Goal: Information Seeking & Learning: Find specific fact

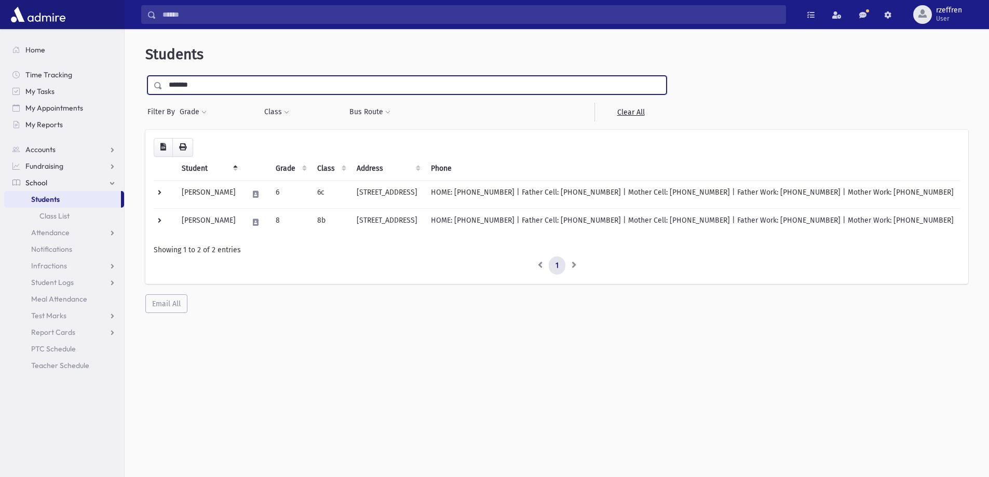
drag, startPoint x: 197, startPoint y: 88, endPoint x: 0, endPoint y: 30, distance: 205.4
click at [0, 30] on div "Search Results All Accounts" at bounding box center [494, 252] width 989 height 505
type input "*****"
click at [145, 76] on input "submit" at bounding box center [159, 83] width 29 height 14
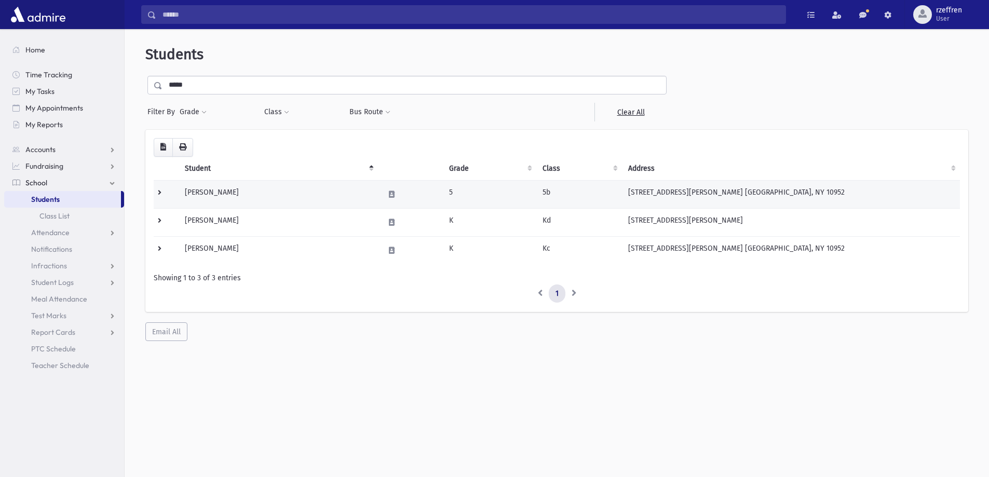
click at [263, 198] on td "Kallner, Chaya Gittel" at bounding box center [278, 194] width 199 height 28
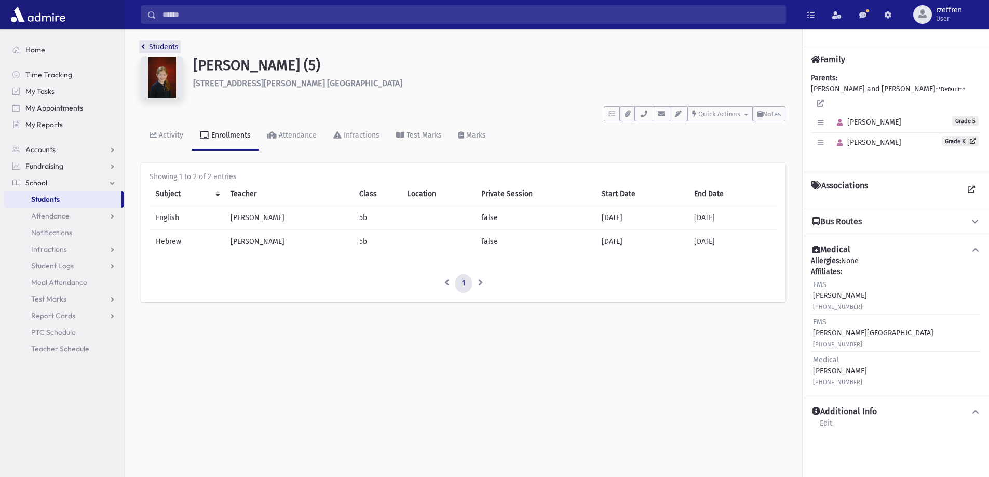
click at [145, 48] on link "Students" at bounding box center [159, 47] width 37 height 9
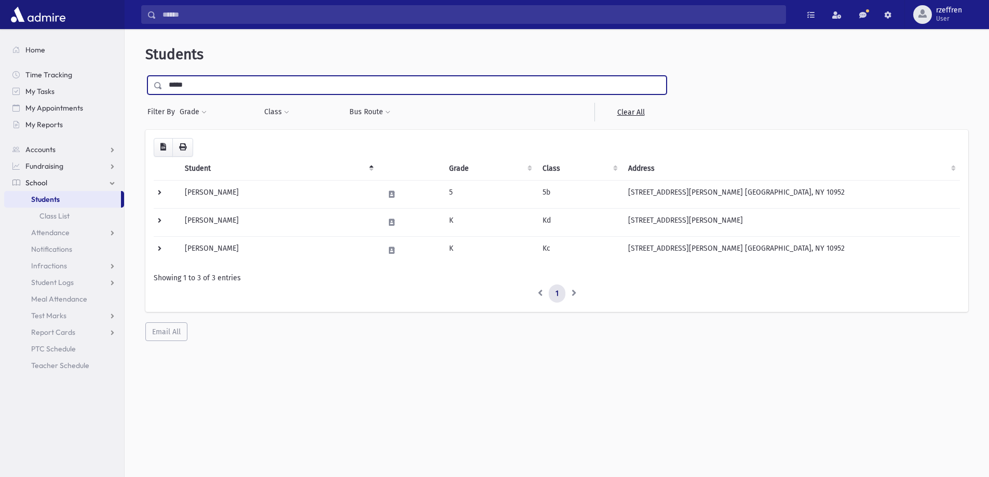
drag, startPoint x: 187, startPoint y: 80, endPoint x: 164, endPoint y: 82, distance: 23.4
click at [167, 80] on input "*****" at bounding box center [415, 85] width 504 height 19
click at [54, 229] on span "Attendance" at bounding box center [50, 232] width 38 height 9
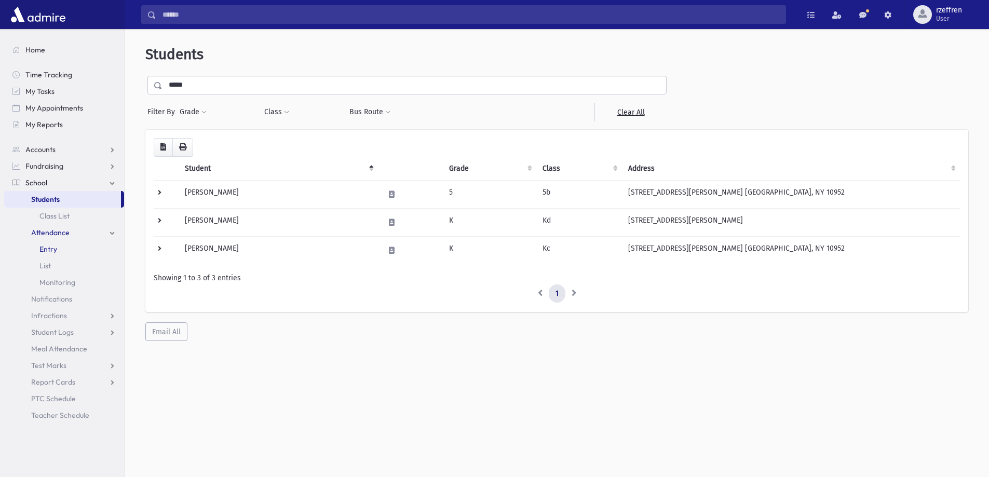
click at [57, 244] on link "Entry" at bounding box center [64, 249] width 120 height 17
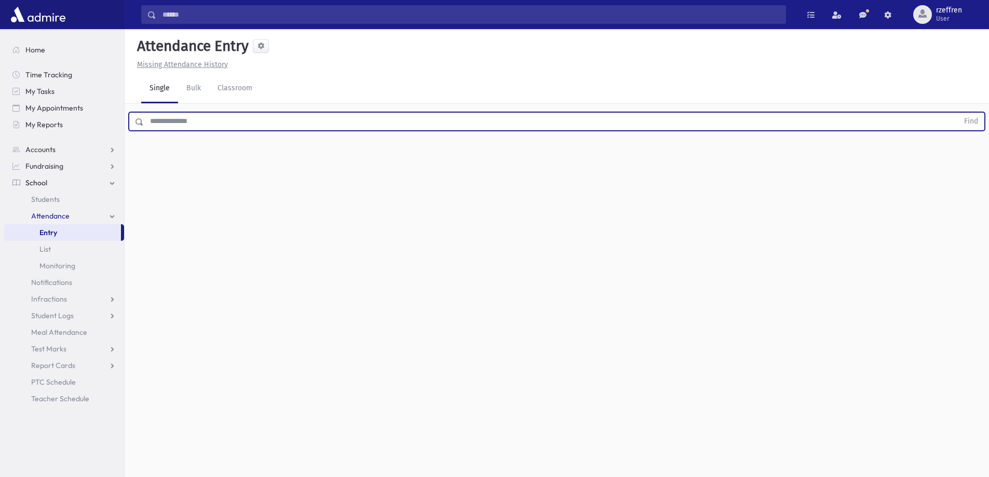
click at [218, 119] on input "text" at bounding box center [551, 121] width 815 height 19
type input "******"
click at [958, 113] on button "Find" at bounding box center [971, 122] width 26 height 18
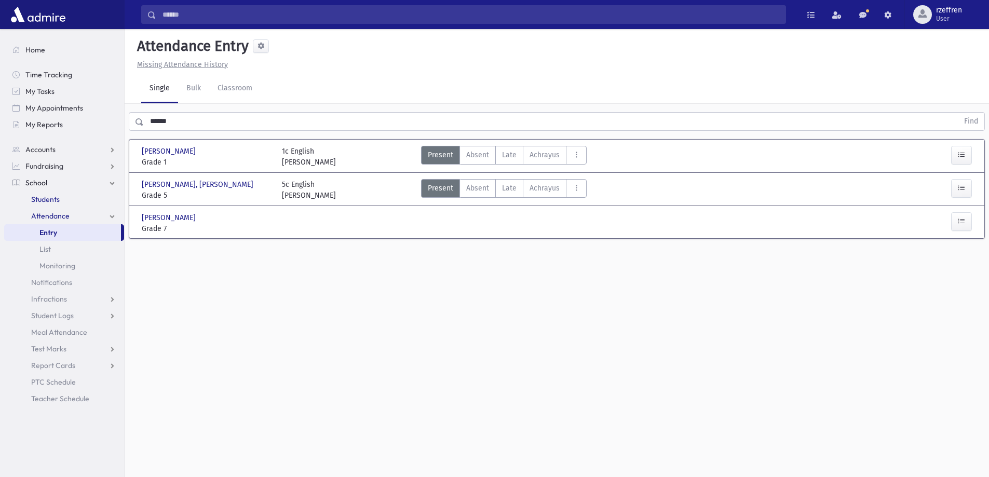
drag, startPoint x: 47, startPoint y: 203, endPoint x: 62, endPoint y: 212, distance: 18.4
click at [47, 202] on span "Students" at bounding box center [45, 199] width 29 height 9
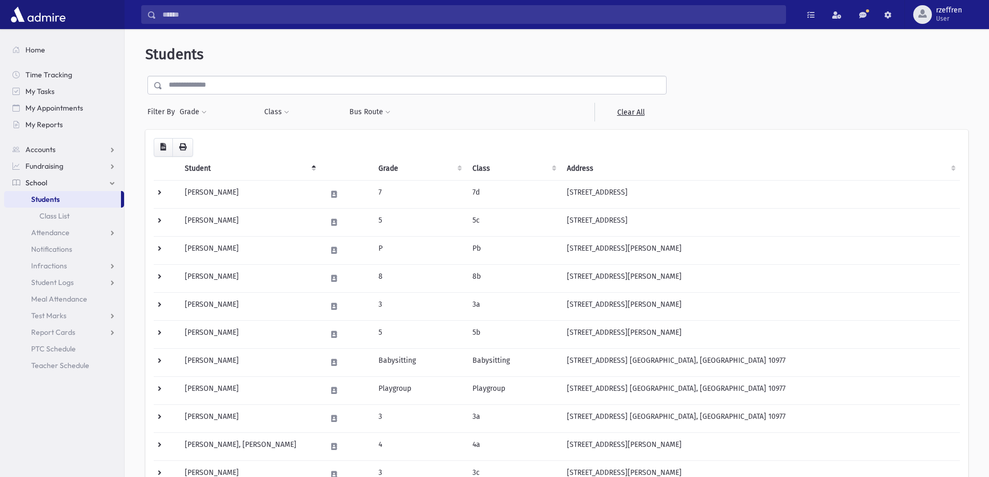
click at [240, 89] on input "text" at bounding box center [415, 85] width 504 height 19
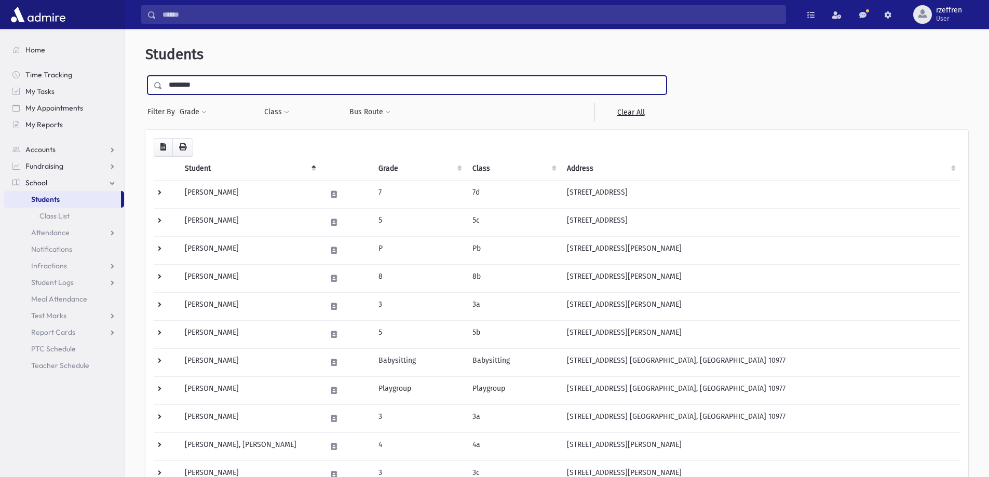
type input "********"
click at [145, 76] on input "submit" at bounding box center [159, 83] width 29 height 14
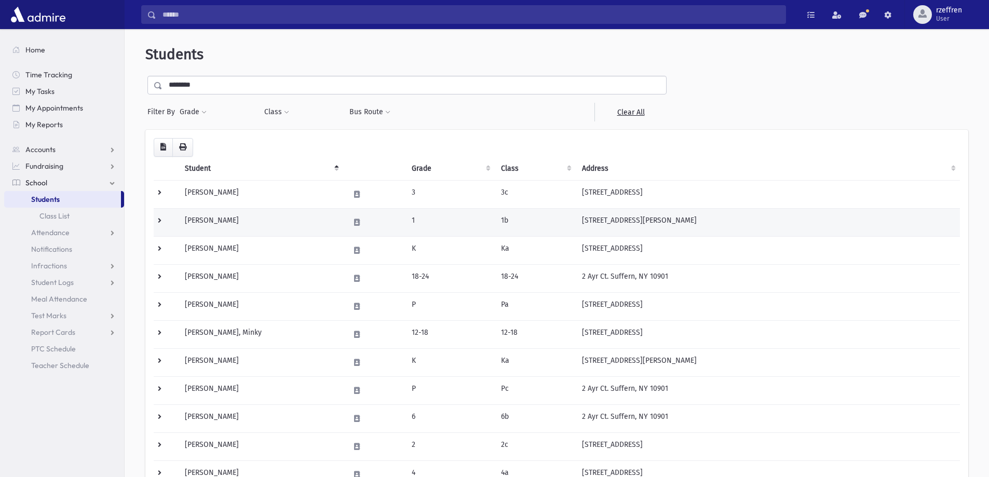
click at [261, 227] on td "[PERSON_NAME]" at bounding box center [261, 222] width 165 height 28
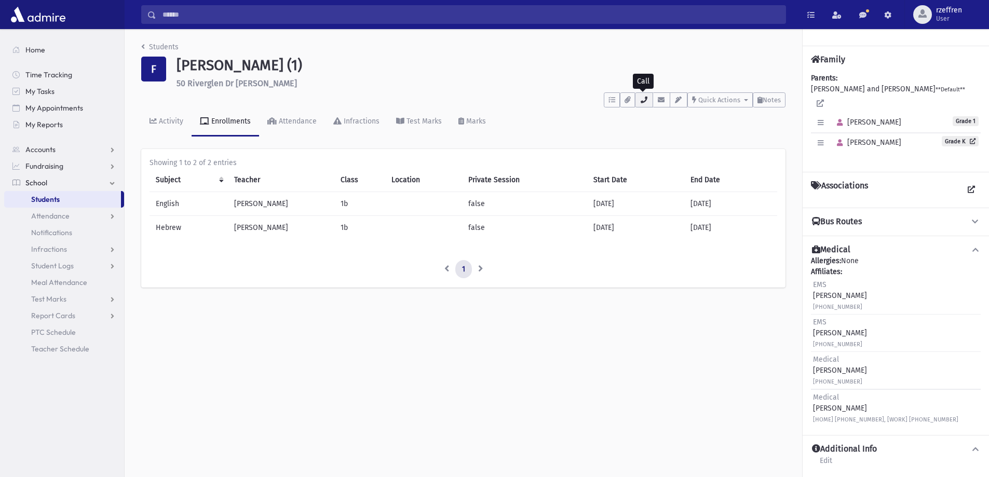
click at [644, 103] on icon "button" at bounding box center [644, 100] width 8 height 7
click at [155, 42] on li "Students" at bounding box center [159, 47] width 37 height 11
click at [156, 50] on link "Students" at bounding box center [159, 47] width 37 height 9
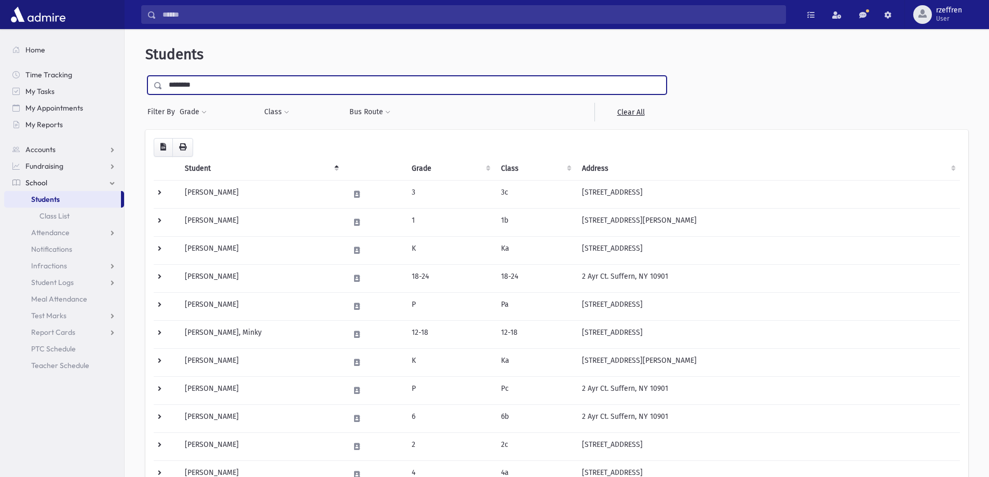
drag, startPoint x: 199, startPoint y: 89, endPoint x: 26, endPoint y: 56, distance: 175.6
click at [32, 62] on div "Search Results All Accounts" at bounding box center [494, 343] width 989 height 686
type input "*****"
click at [145, 76] on input "submit" at bounding box center [159, 83] width 29 height 14
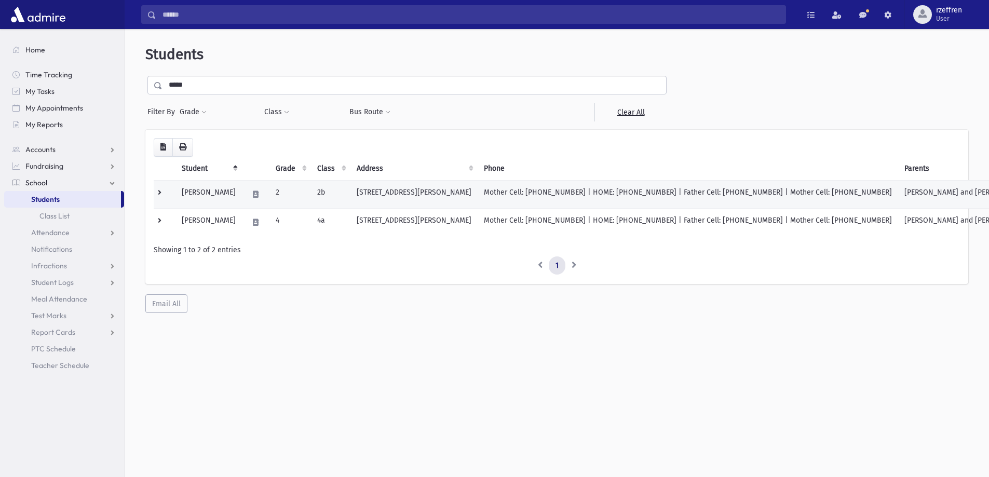
click at [225, 205] on td "Stark, Chaya Rivka" at bounding box center [209, 194] width 66 height 28
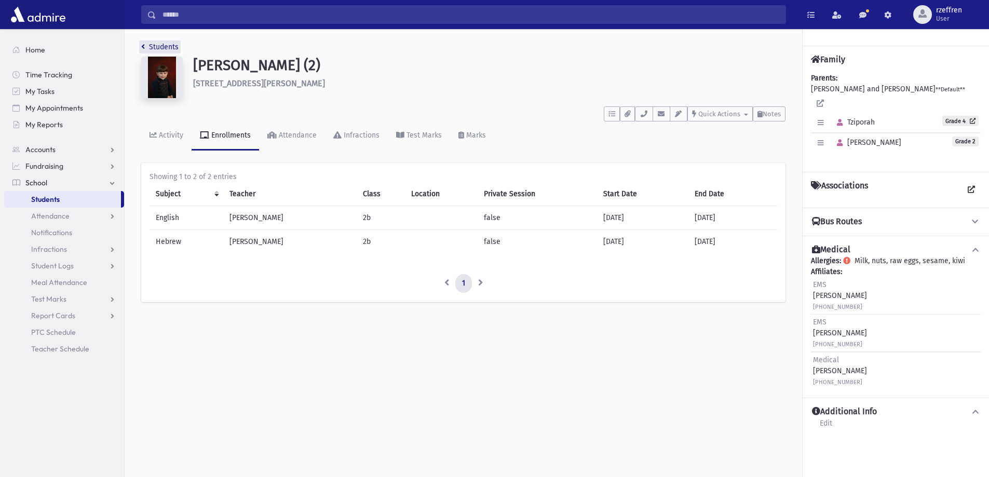
click at [169, 50] on link "Students" at bounding box center [159, 47] width 37 height 9
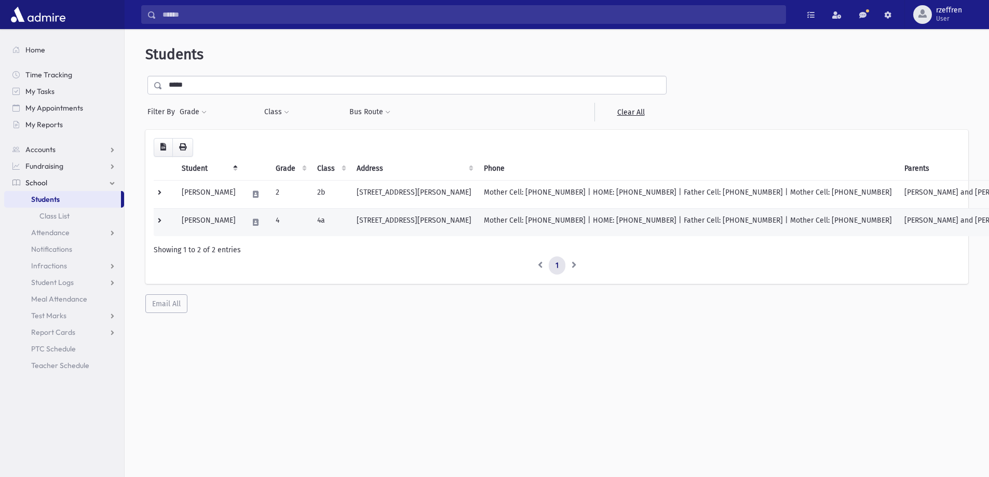
click at [229, 221] on td "[PERSON_NAME]" at bounding box center [209, 222] width 66 height 28
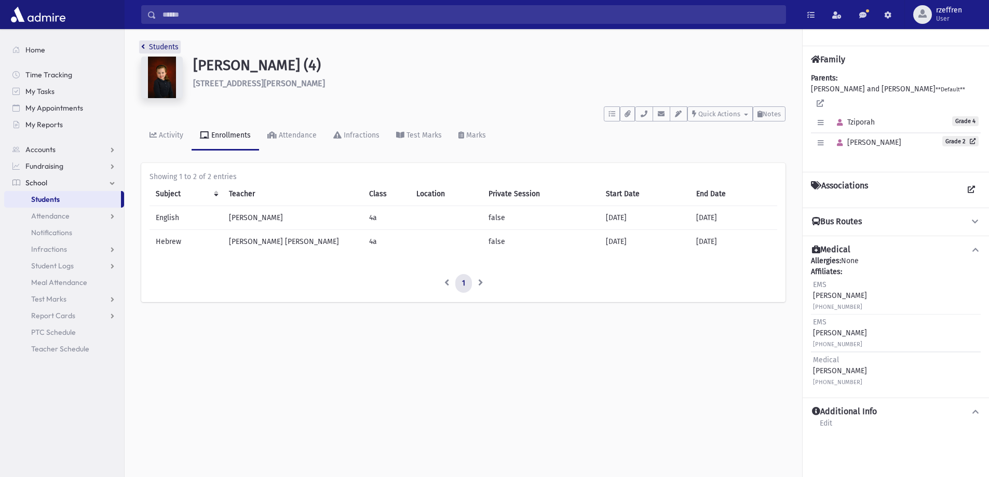
click at [148, 48] on link "Students" at bounding box center [159, 47] width 37 height 9
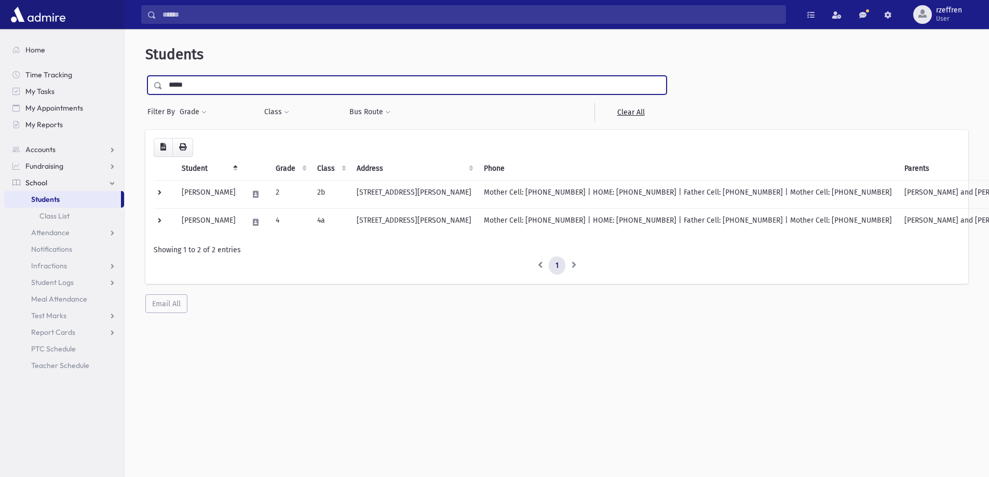
drag, startPoint x: 194, startPoint y: 84, endPoint x: 0, endPoint y: 2, distance: 210.7
click at [0, 2] on div "Search Results All Accounts" at bounding box center [494, 252] width 989 height 505
type input "********"
click at [145, 76] on input "submit" at bounding box center [159, 83] width 29 height 14
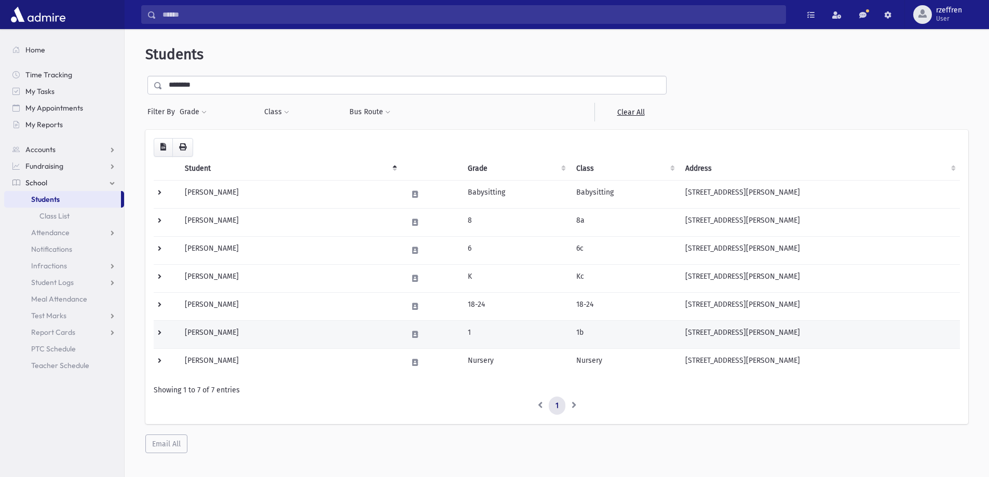
click at [364, 333] on td "[PERSON_NAME]" at bounding box center [290, 334] width 222 height 28
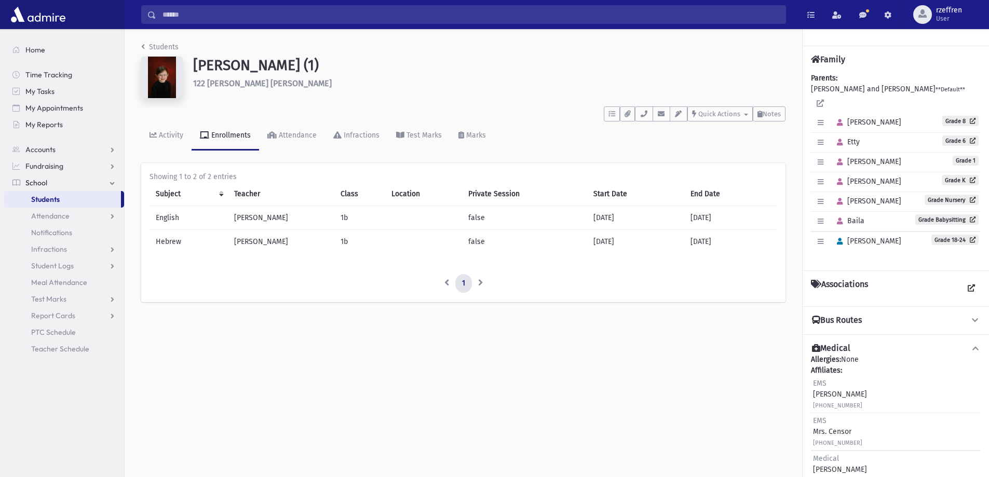
click at [154, 52] on nav "Students" at bounding box center [159, 49] width 37 height 15
click at [154, 51] on li "Students" at bounding box center [159, 47] width 37 height 11
click at [165, 46] on link "Students" at bounding box center [159, 47] width 37 height 9
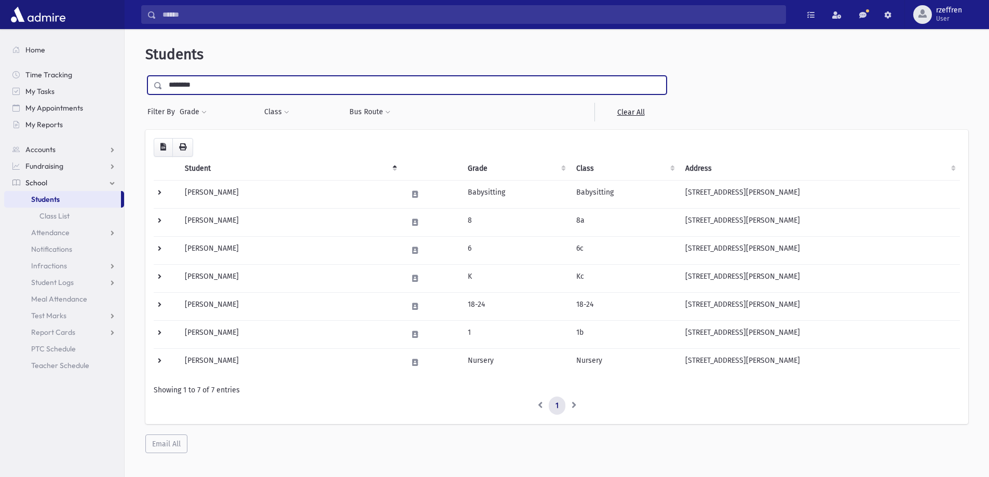
drag, startPoint x: 210, startPoint y: 91, endPoint x: 94, endPoint y: 19, distance: 136.9
click at [119, 47] on div "Search Results All Accounts" at bounding box center [494, 252] width 989 height 505
type input "**********"
click at [145, 76] on input "submit" at bounding box center [159, 83] width 29 height 14
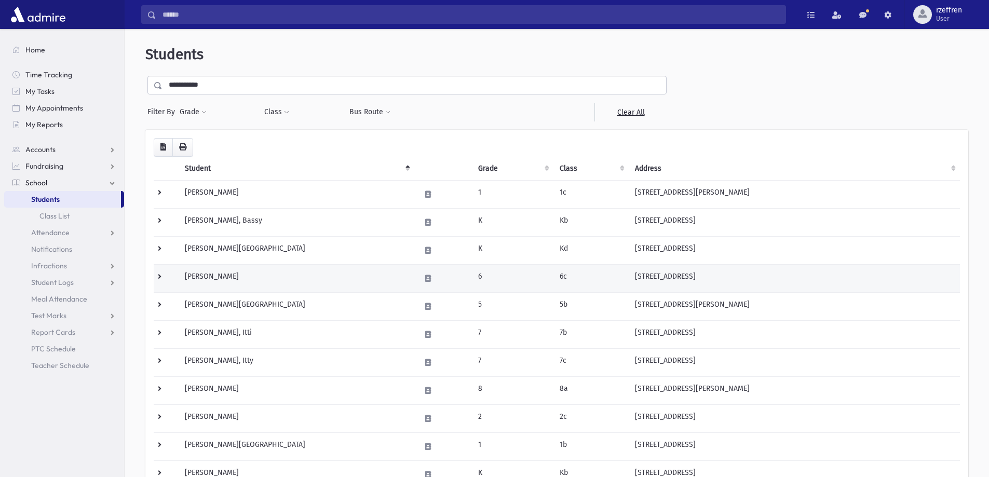
click at [287, 284] on td "[PERSON_NAME]" at bounding box center [297, 278] width 236 height 28
